Goal: Find specific page/section: Find specific page/section

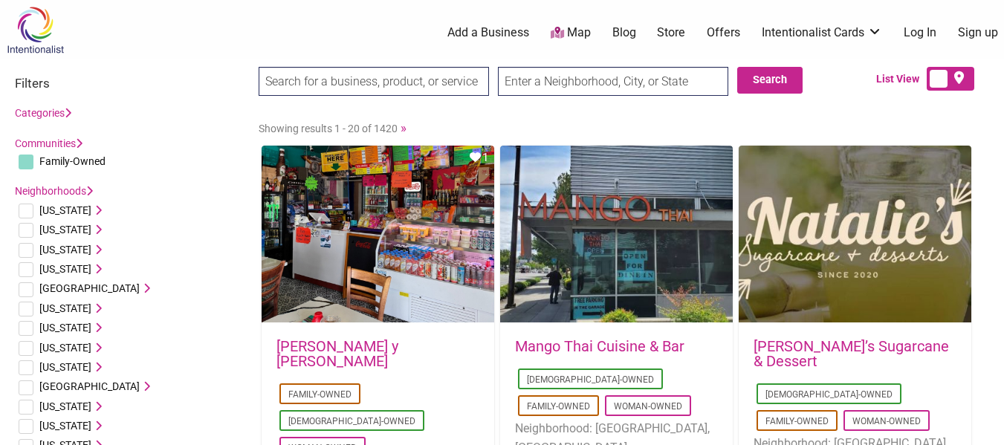
click at [588, 74] on input "text" at bounding box center [613, 81] width 230 height 29
type input "[GEOGRAPHIC_DATA], [GEOGRAPHIC_DATA] 10940, [GEOGRAPHIC_DATA]"
click at [769, 81] on button "Search" at bounding box center [769, 80] width 65 height 27
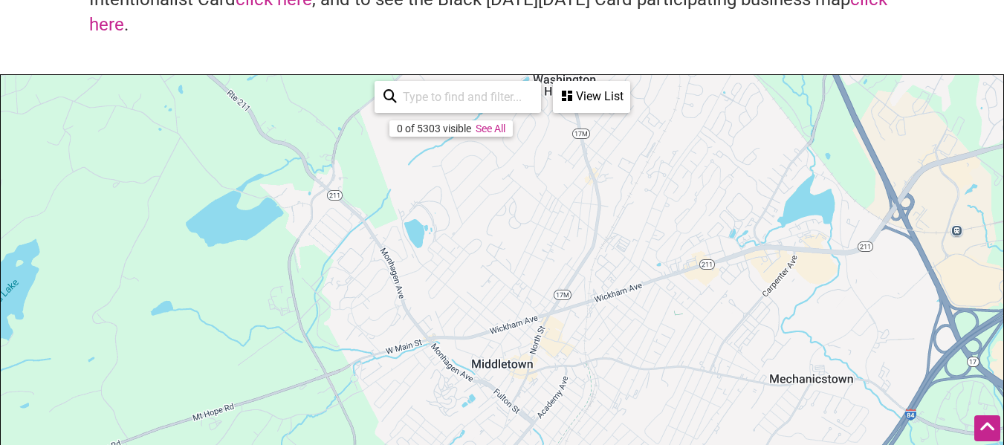
scroll to position [58, 0]
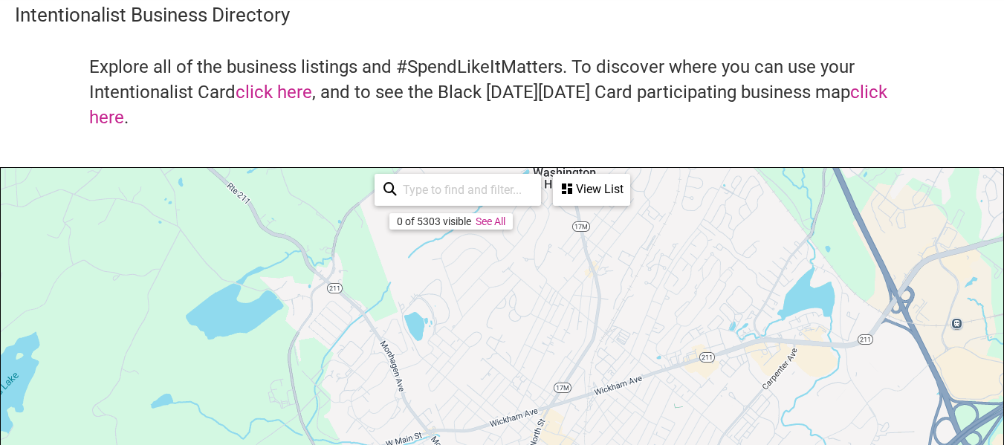
click at [436, 196] on input "search" at bounding box center [464, 189] width 135 height 29
type input "w"
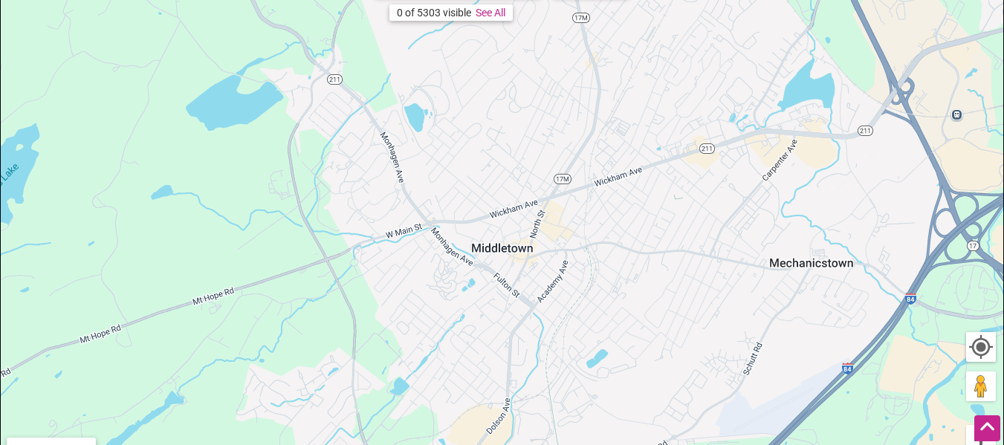
scroll to position [266, 0]
click at [511, 244] on div "To navigate, press the arrow keys." at bounding box center [502, 249] width 1003 height 578
click at [497, 13] on link "See All" at bounding box center [491, 13] width 30 height 12
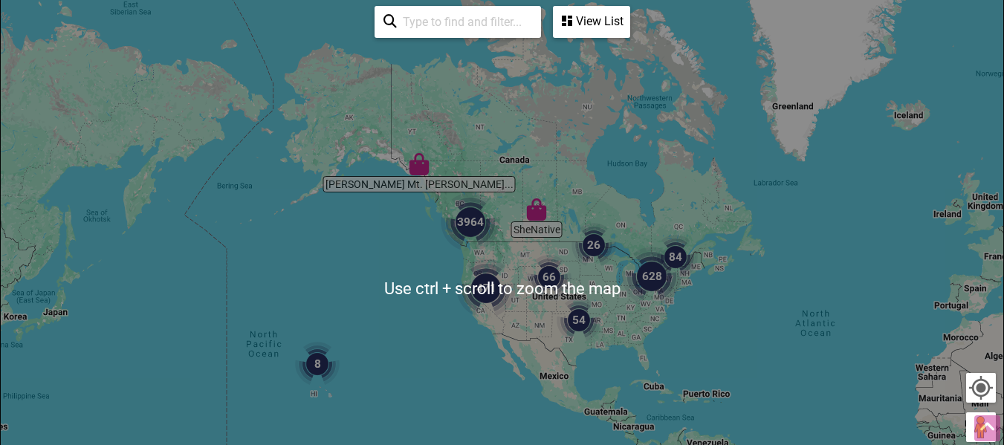
scroll to position [225, 0]
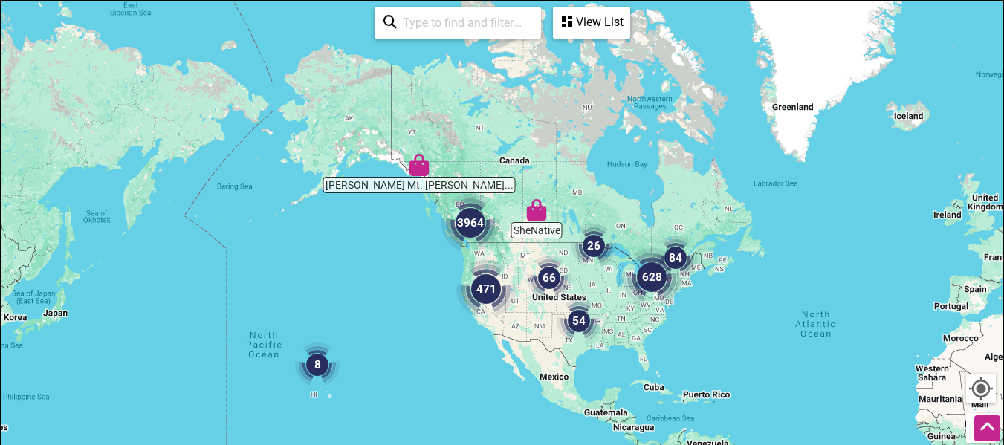
click at [481, 20] on input "search" at bounding box center [464, 22] width 135 height 29
click at [598, 30] on div "View List" at bounding box center [591, 22] width 74 height 28
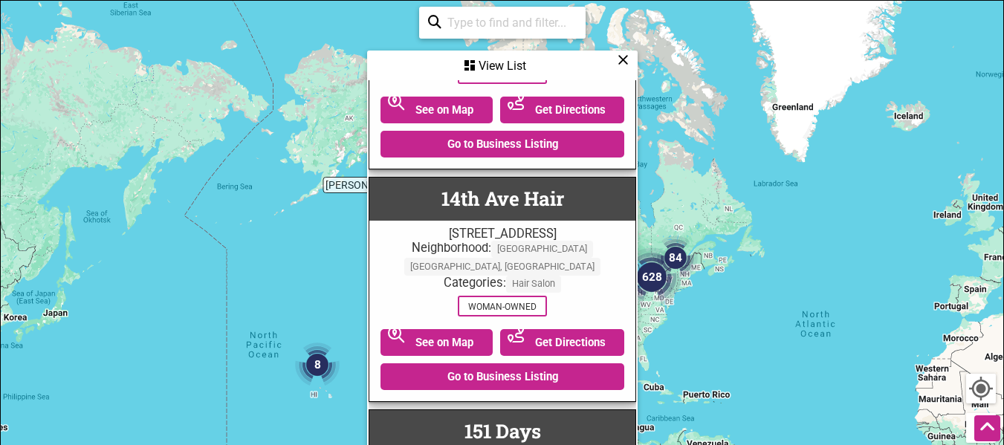
scroll to position [0, 0]
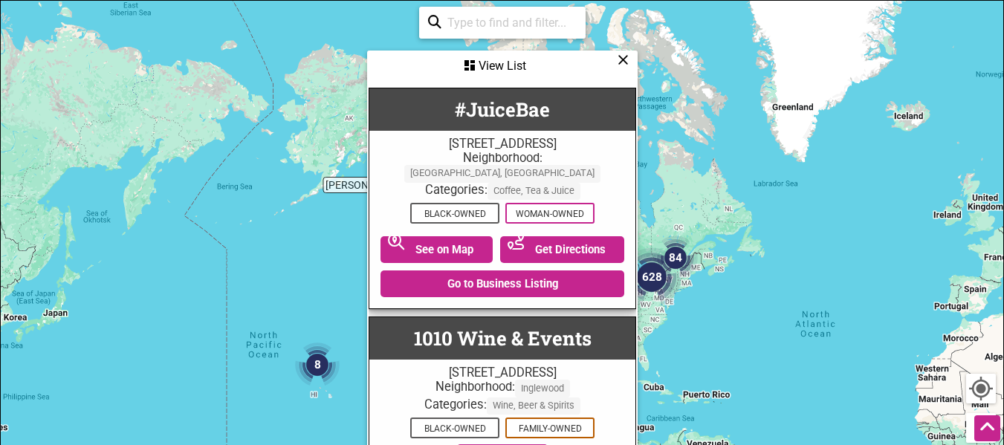
click at [496, 27] on input "search" at bounding box center [508, 22] width 135 height 29
type input "n"
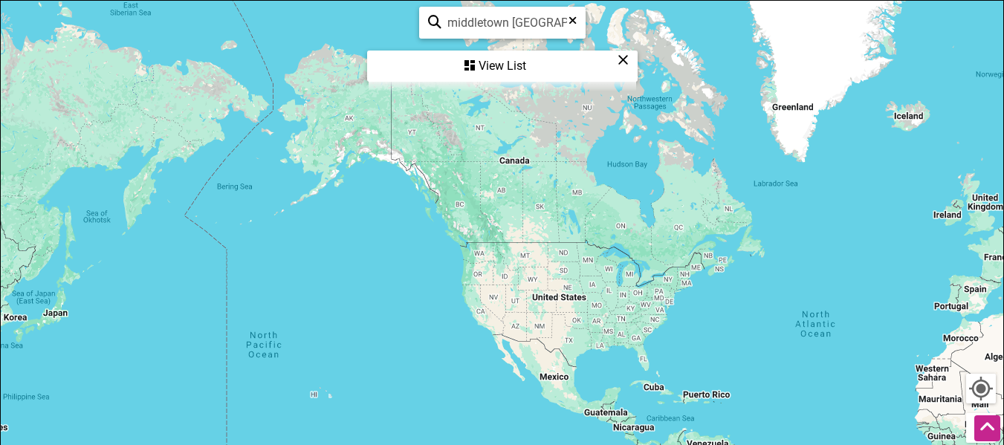
type input "middletown ny"
